Goal: Information Seeking & Learning: Learn about a topic

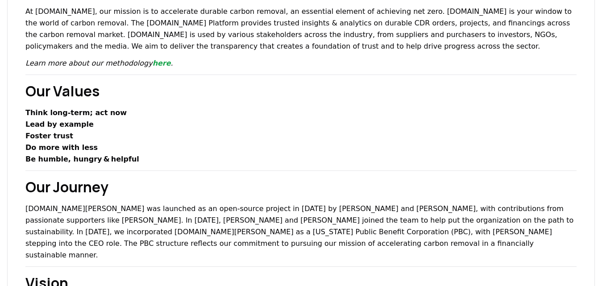
scroll to position [145, 0]
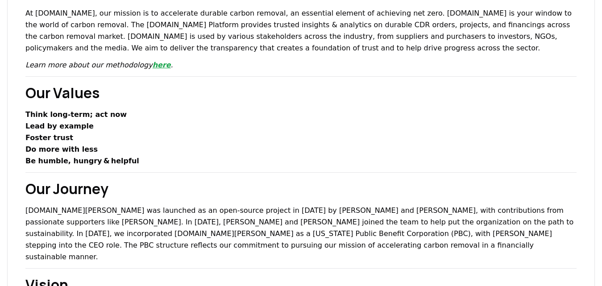
click at [153, 65] on link "here" at bounding box center [162, 65] width 18 height 8
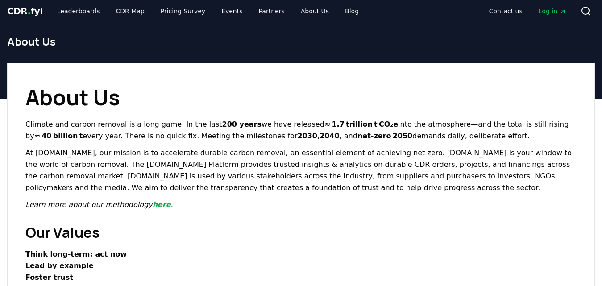
scroll to position [0, 0]
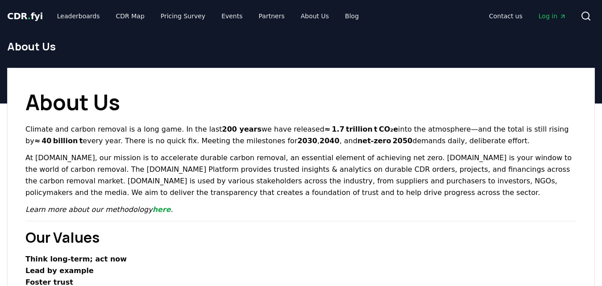
click at [29, 14] on span "CDR . fyi" at bounding box center [25, 16] width 36 height 11
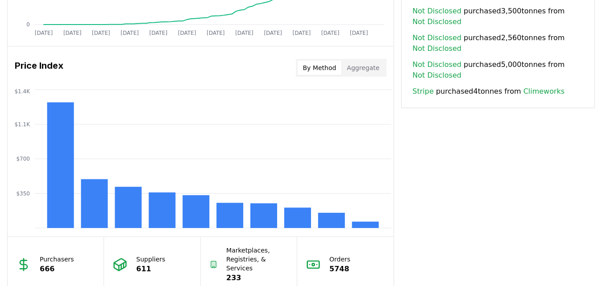
scroll to position [697, 0]
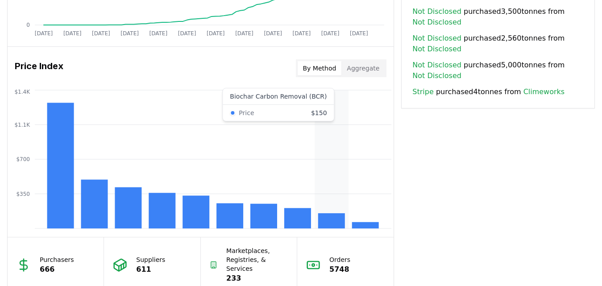
click at [336, 218] on rect at bounding box center [331, 220] width 27 height 15
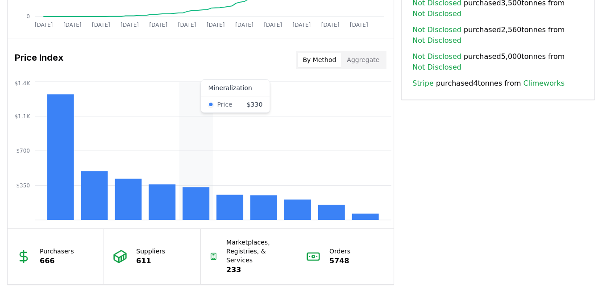
scroll to position [696, 0]
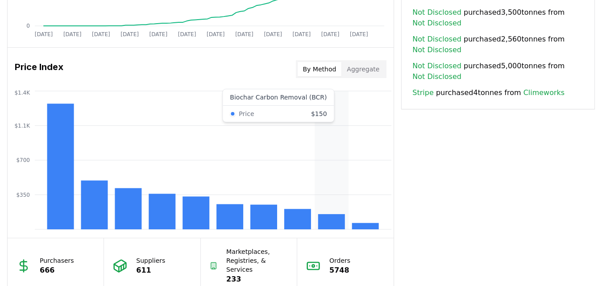
click at [328, 216] on rect at bounding box center [331, 221] width 27 height 15
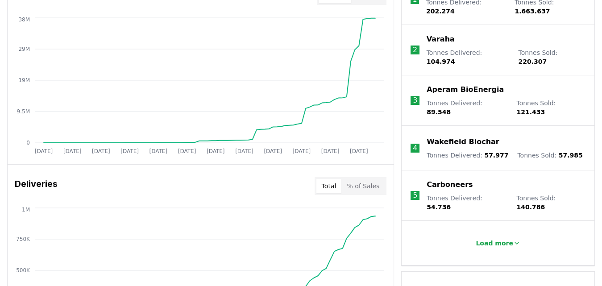
scroll to position [390, 0]
click at [498, 238] on p "Load more" at bounding box center [495, 242] width 38 height 9
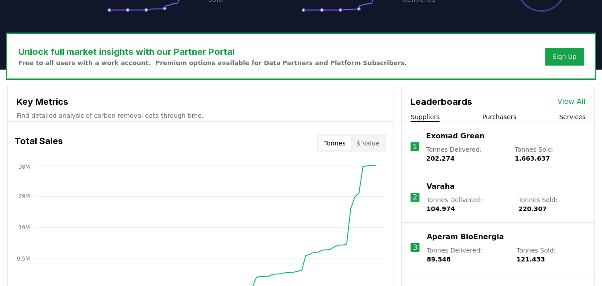
scroll to position [239, 0]
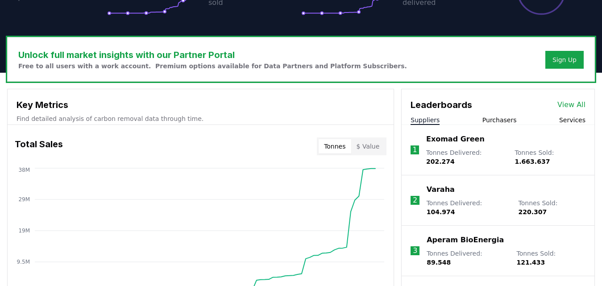
click at [573, 98] on div "Leaderboards View All" at bounding box center [498, 100] width 193 height 22
click at [574, 104] on link "View All" at bounding box center [572, 105] width 28 height 11
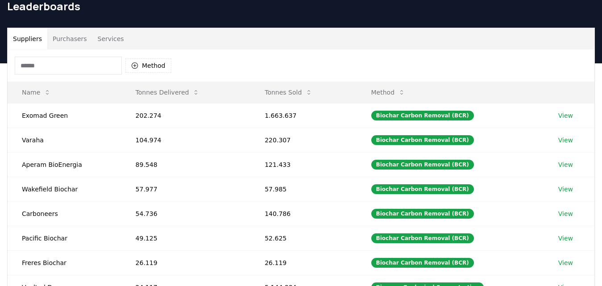
scroll to position [12, 0]
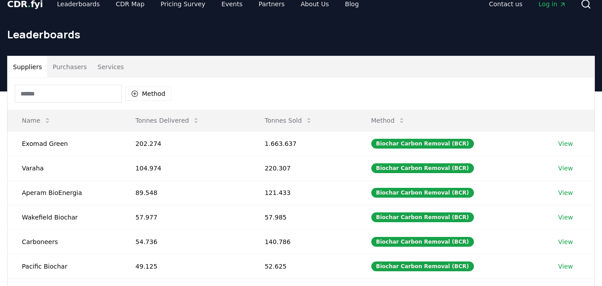
click at [64, 100] on input at bounding box center [68, 94] width 107 height 18
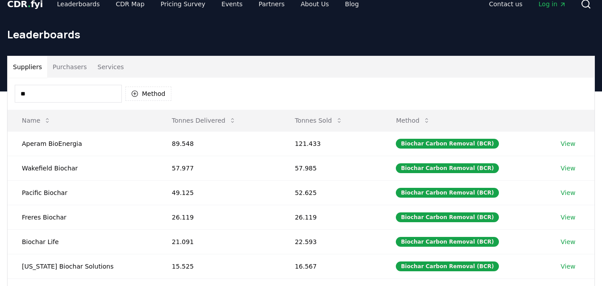
type input "*"
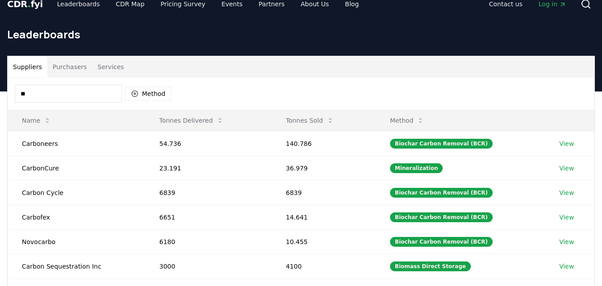
type input "*"
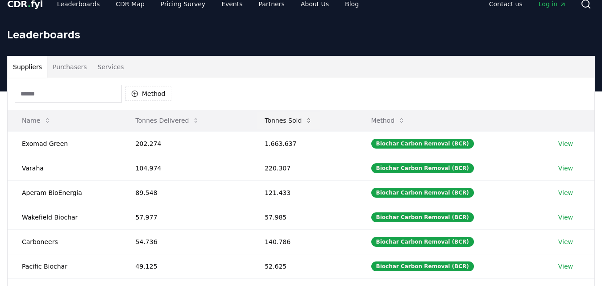
click at [291, 124] on button "Tonnes Sold" at bounding box center [289, 121] width 62 height 18
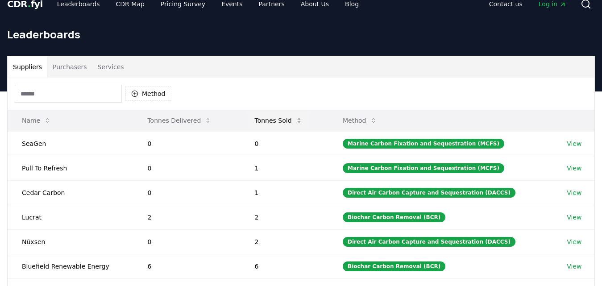
click at [291, 124] on button "Tonnes Sold" at bounding box center [278, 121] width 62 height 18
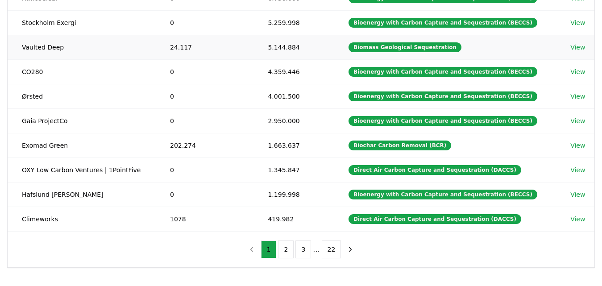
scroll to position [181, 0]
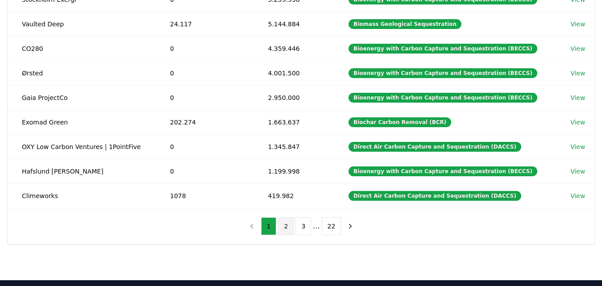
click at [284, 228] on button "2" at bounding box center [286, 226] width 16 height 18
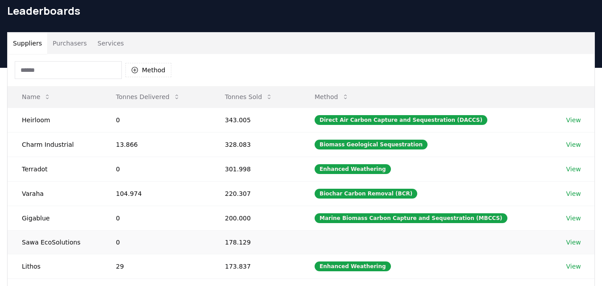
scroll to position [0, 0]
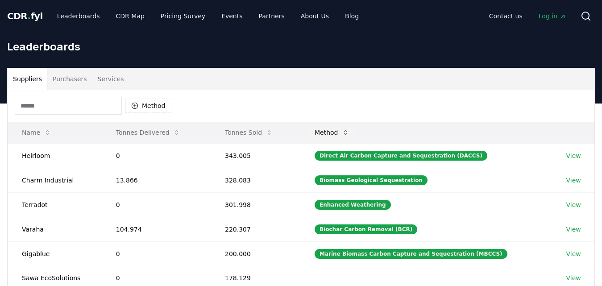
click at [341, 135] on button "Method" at bounding box center [332, 133] width 49 height 18
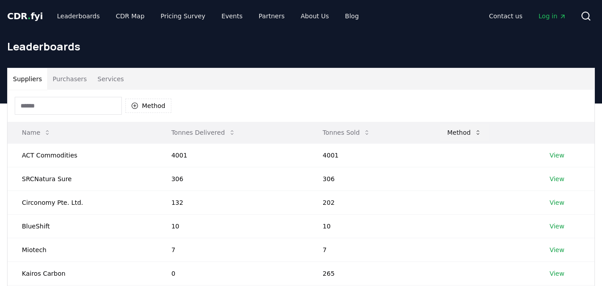
click at [341, 135] on button "Tonnes Sold" at bounding box center [347, 133] width 62 height 18
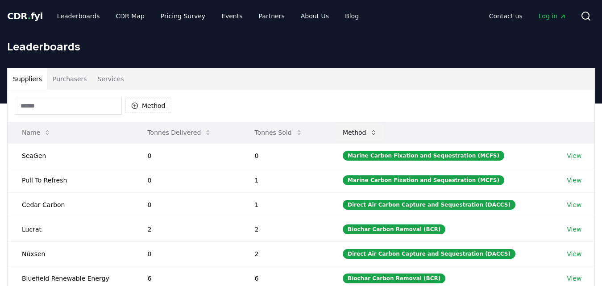
click at [367, 134] on button "Method" at bounding box center [360, 133] width 49 height 18
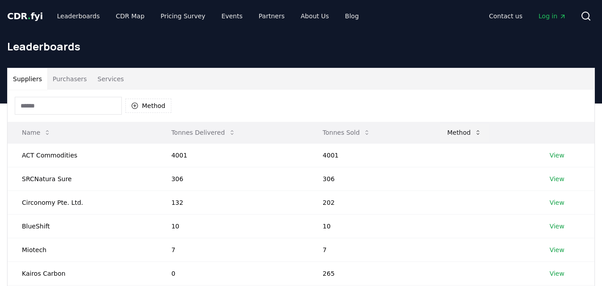
click at [456, 140] on button "Method" at bounding box center [464, 133] width 49 height 18
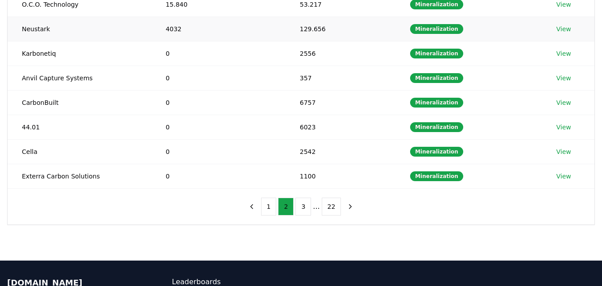
scroll to position [214, 0]
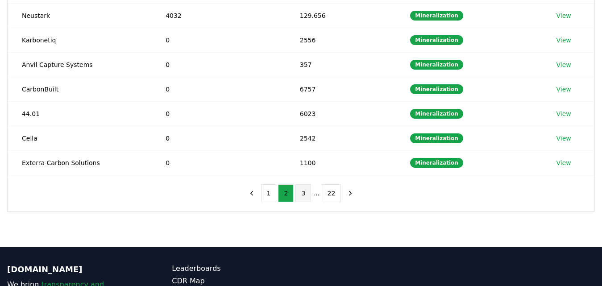
click at [301, 198] on button "3" at bounding box center [304, 193] width 16 height 18
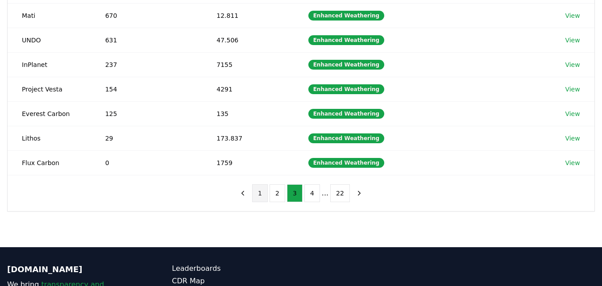
click at [257, 193] on button "1" at bounding box center [260, 193] width 16 height 18
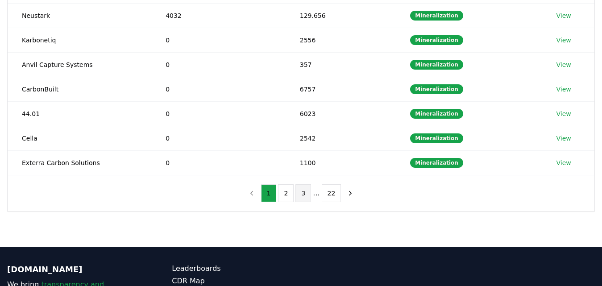
click at [302, 192] on button "3" at bounding box center [304, 193] width 16 height 18
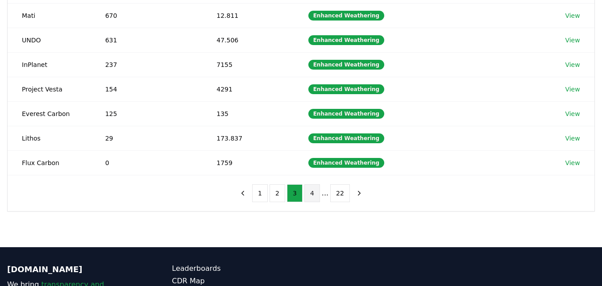
click at [313, 192] on button "4" at bounding box center [312, 193] width 16 height 18
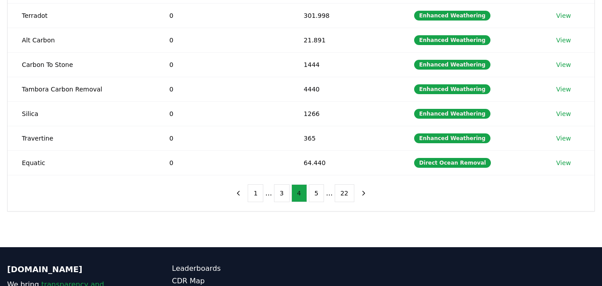
click at [313, 192] on button "5" at bounding box center [317, 193] width 16 height 18
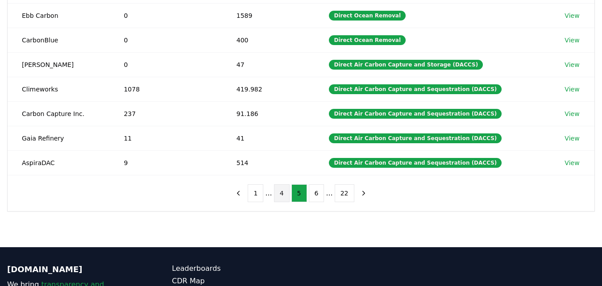
click at [313, 192] on button "6" at bounding box center [317, 193] width 16 height 18
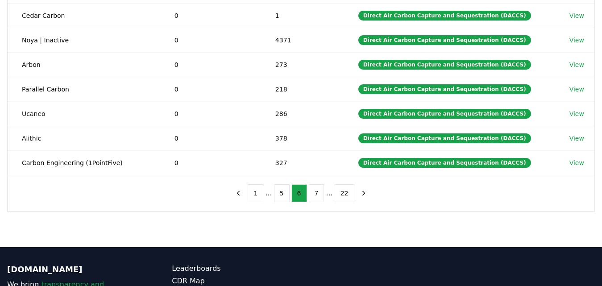
click at [313, 192] on button "7" at bounding box center [317, 193] width 16 height 18
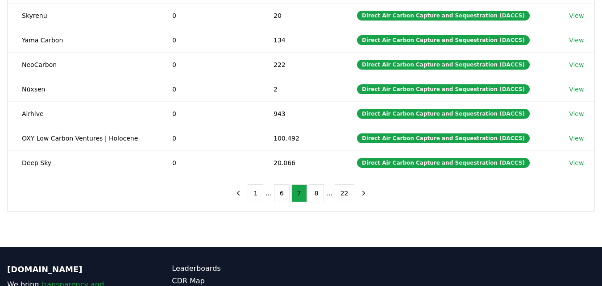
click at [313, 192] on button "8" at bounding box center [317, 193] width 16 height 18
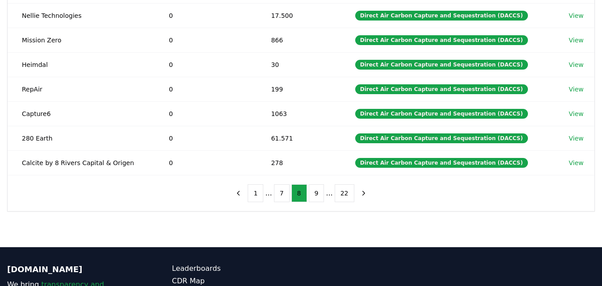
click at [313, 192] on button "9" at bounding box center [317, 193] width 16 height 18
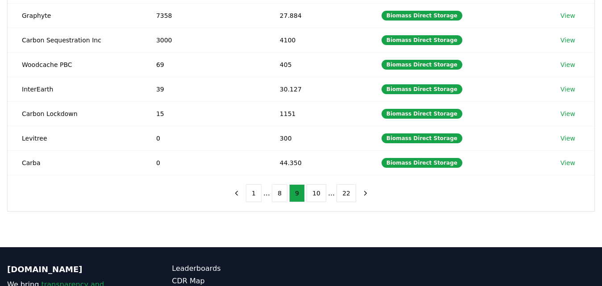
click at [313, 192] on button "10" at bounding box center [317, 193] width 20 height 18
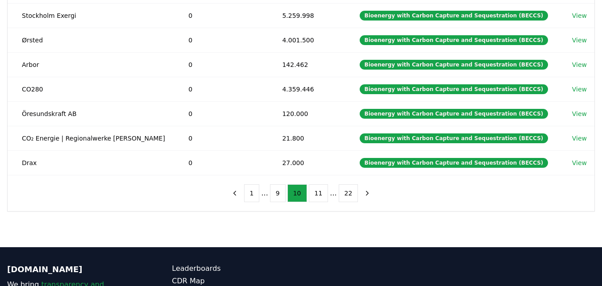
click at [313, 192] on button "11" at bounding box center [319, 193] width 20 height 18
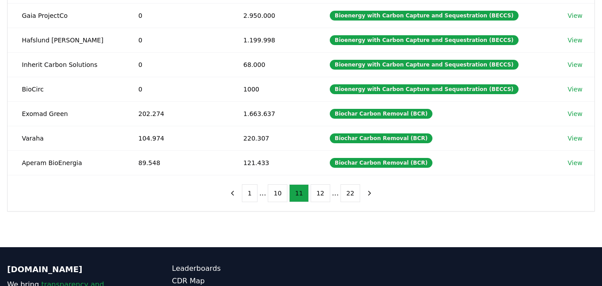
click at [313, 192] on button "12" at bounding box center [321, 193] width 20 height 18
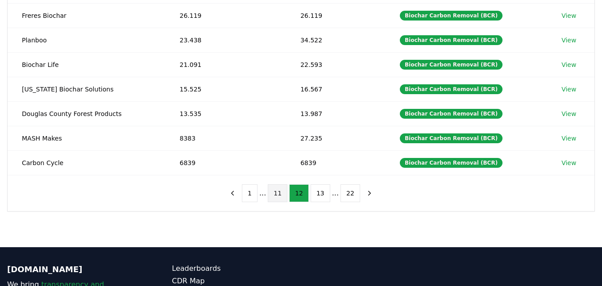
click at [281, 193] on button "11" at bounding box center [278, 193] width 20 height 18
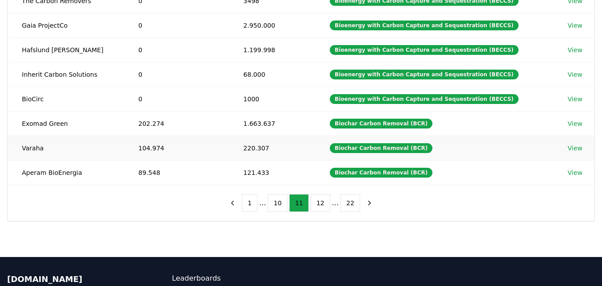
scroll to position [210, 0]
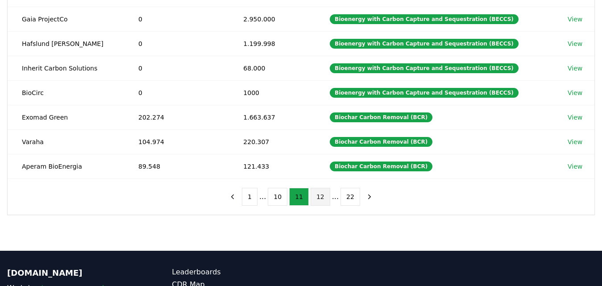
click at [314, 200] on button "12" at bounding box center [321, 197] width 20 height 18
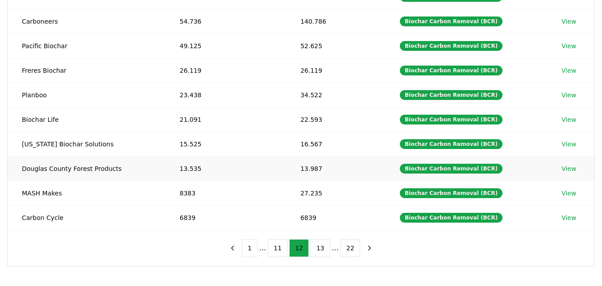
scroll to position [159, 0]
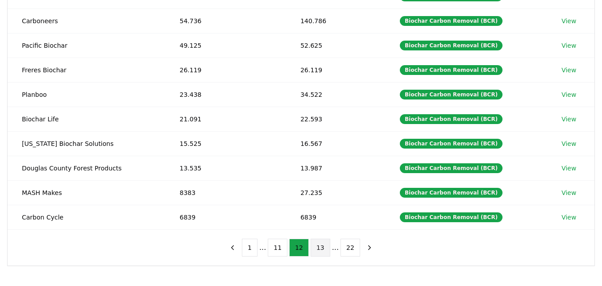
click at [321, 248] on button "13" at bounding box center [321, 248] width 20 height 18
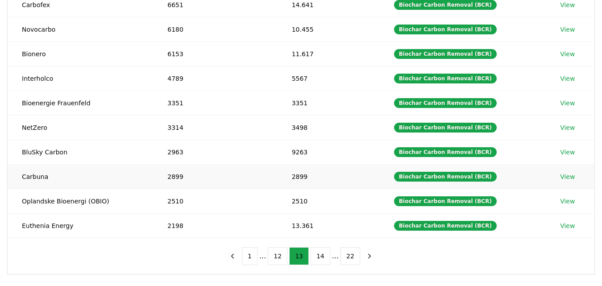
scroll to position [181, 0]
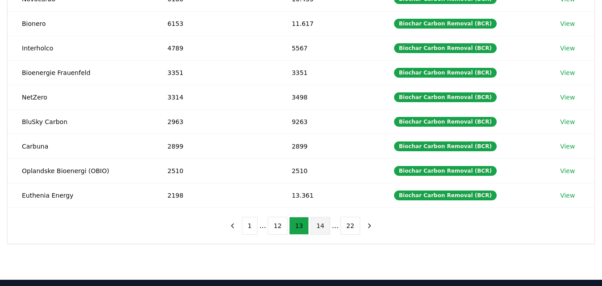
click at [319, 229] on button "14" at bounding box center [321, 226] width 20 height 18
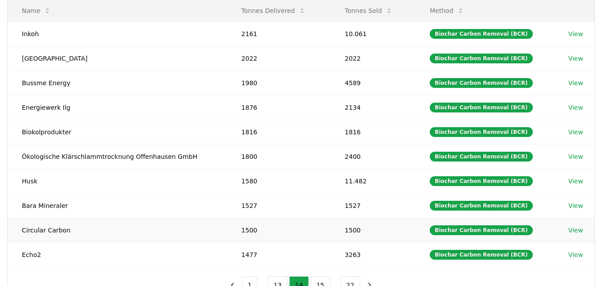
scroll to position [121, 0]
